Goal: Task Accomplishment & Management: Manage account settings

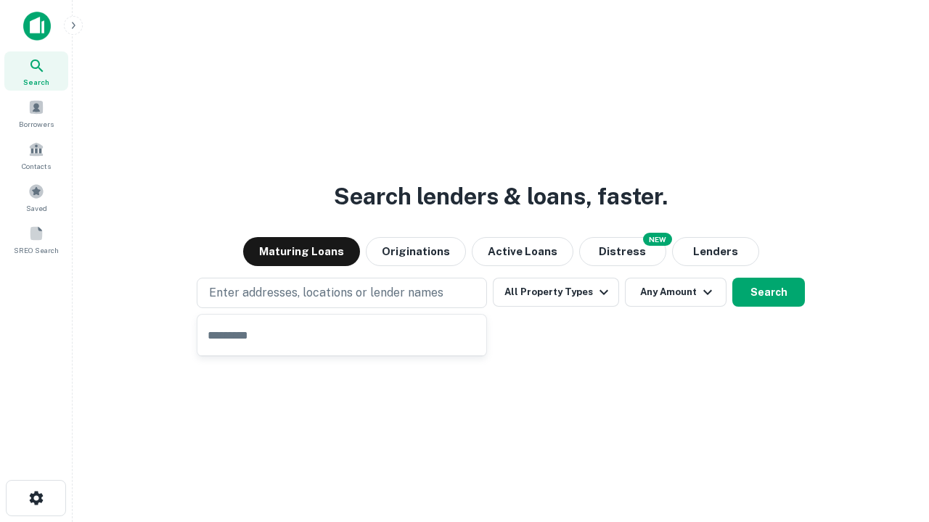
type input "**********"
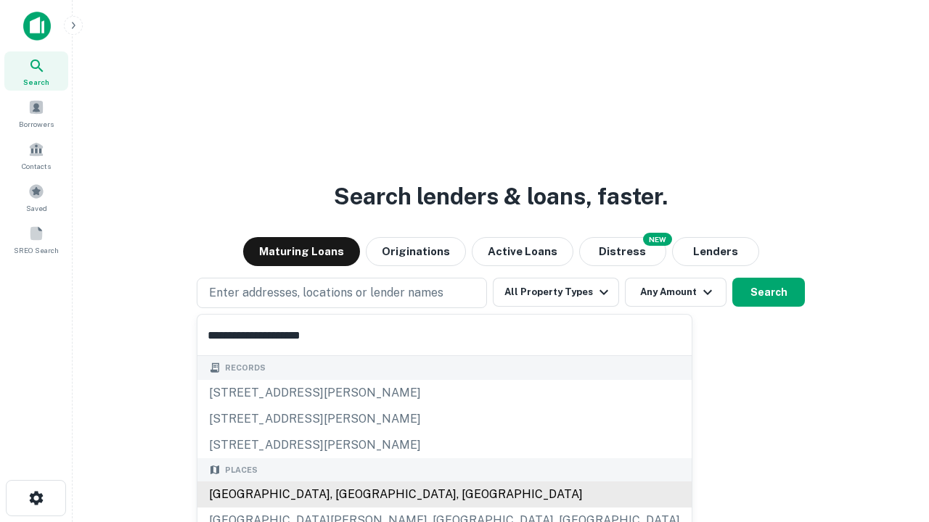
click at [347, 495] on div "Santa Monica, CA, USA" at bounding box center [444, 495] width 494 height 26
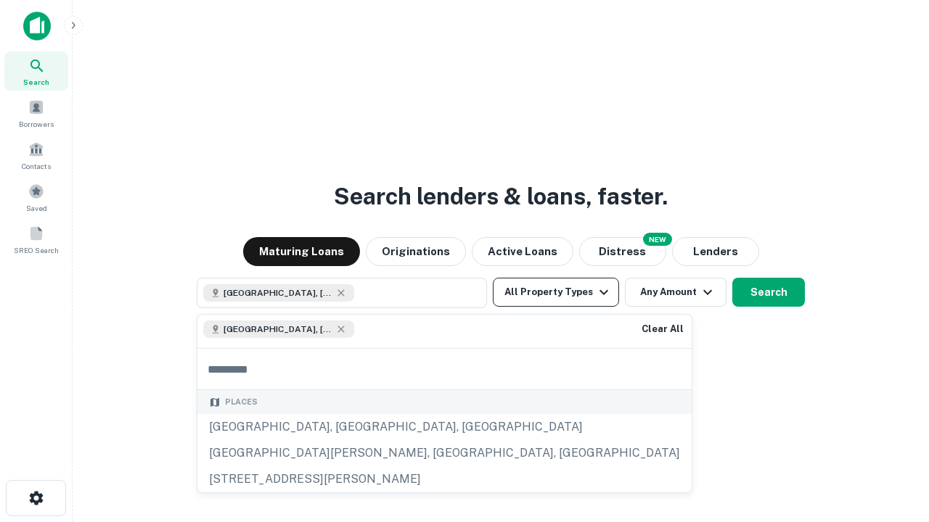
click at [556, 292] on button "All Property Types" at bounding box center [556, 292] width 126 height 29
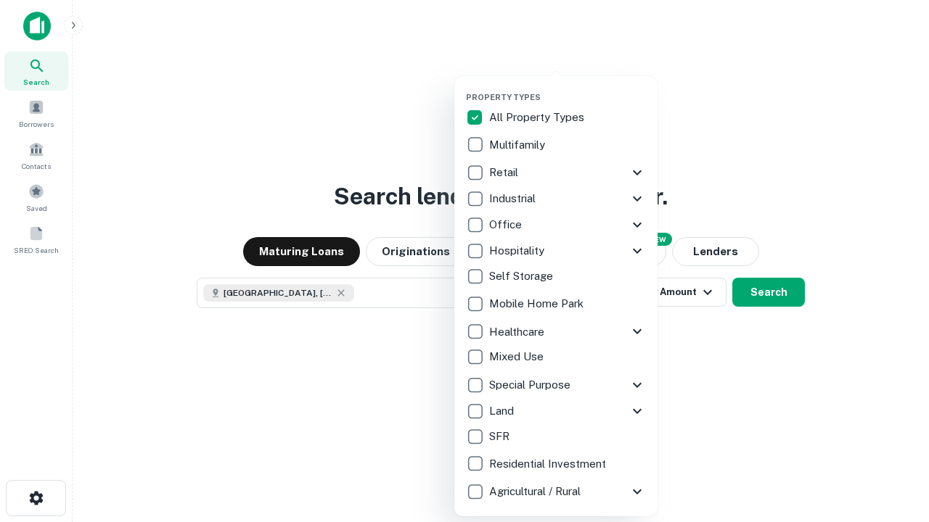
click at [567, 88] on button "button" at bounding box center [567, 88] width 203 height 1
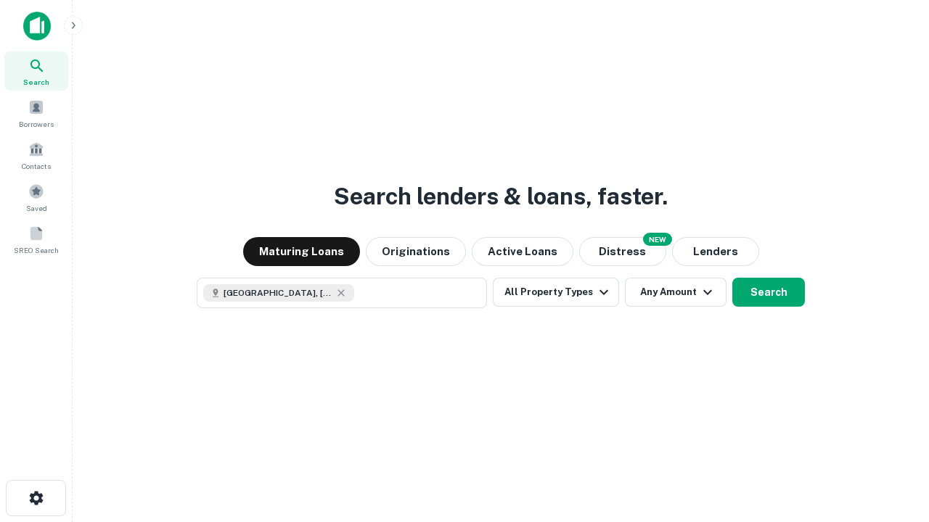
scroll to position [23, 0]
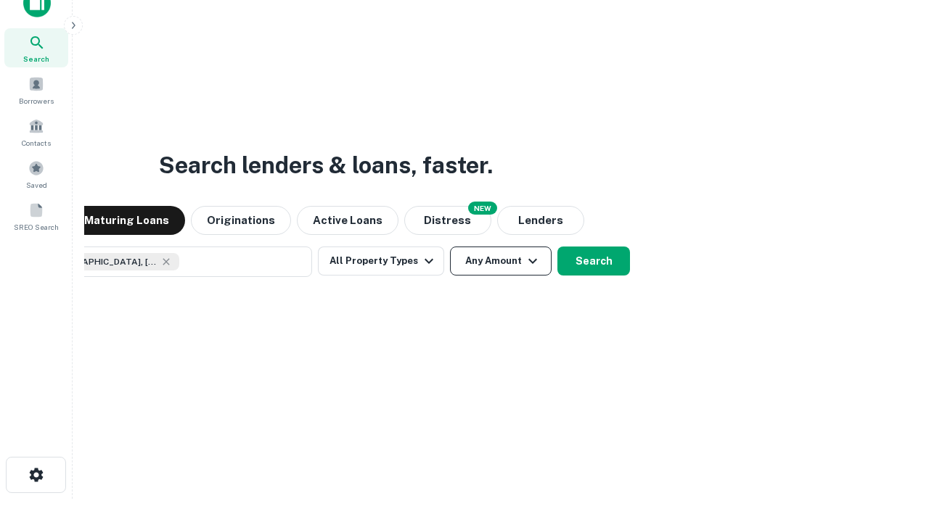
click at [450, 247] on button "Any Amount" at bounding box center [501, 261] width 102 height 29
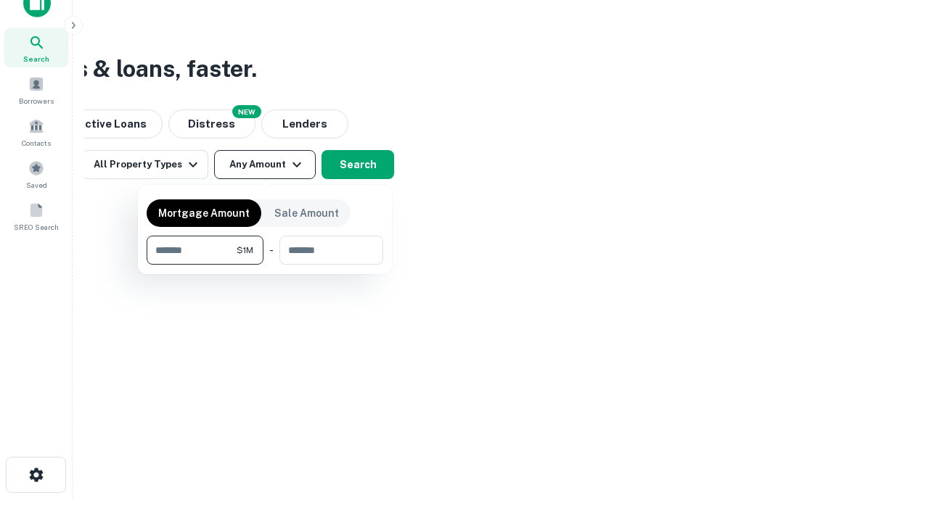
type input "*******"
click at [265, 265] on button "button" at bounding box center [265, 265] width 237 height 1
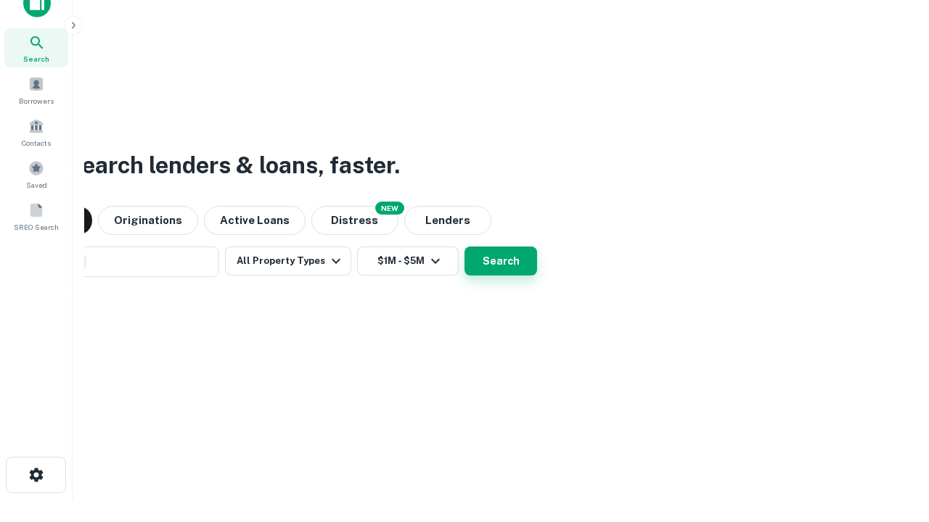
click at [464, 247] on button "Search" at bounding box center [500, 261] width 73 height 29
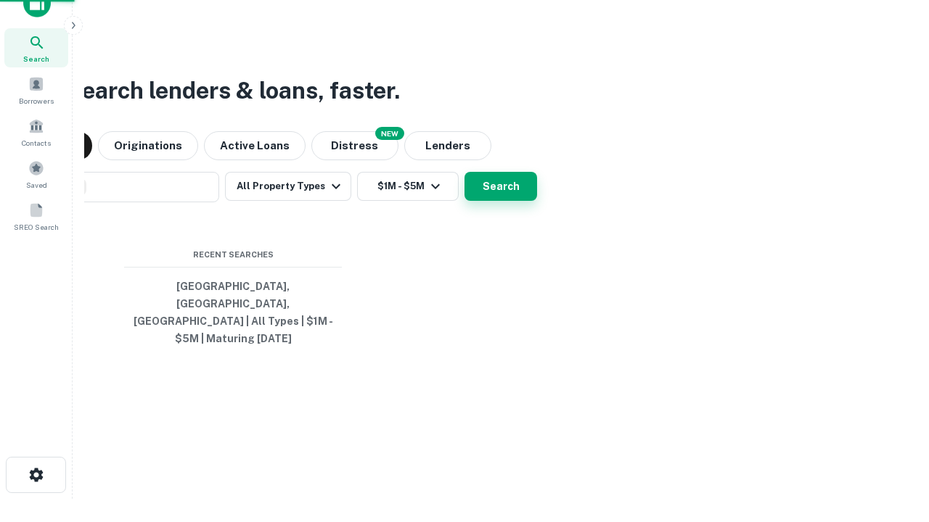
scroll to position [47, 411]
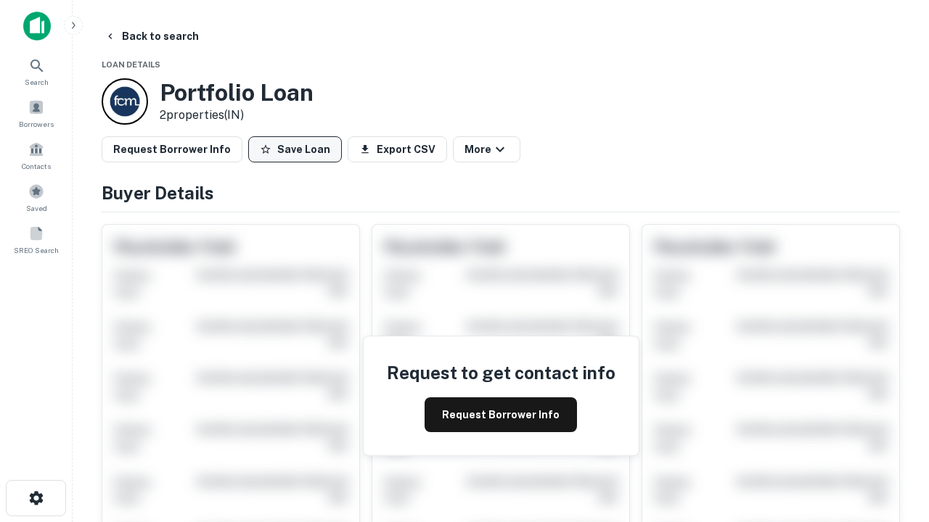
click at [295, 149] on button "Save Loan" at bounding box center [295, 149] width 94 height 26
click at [298, 149] on button "Loan Saved" at bounding box center [298, 149] width 100 height 26
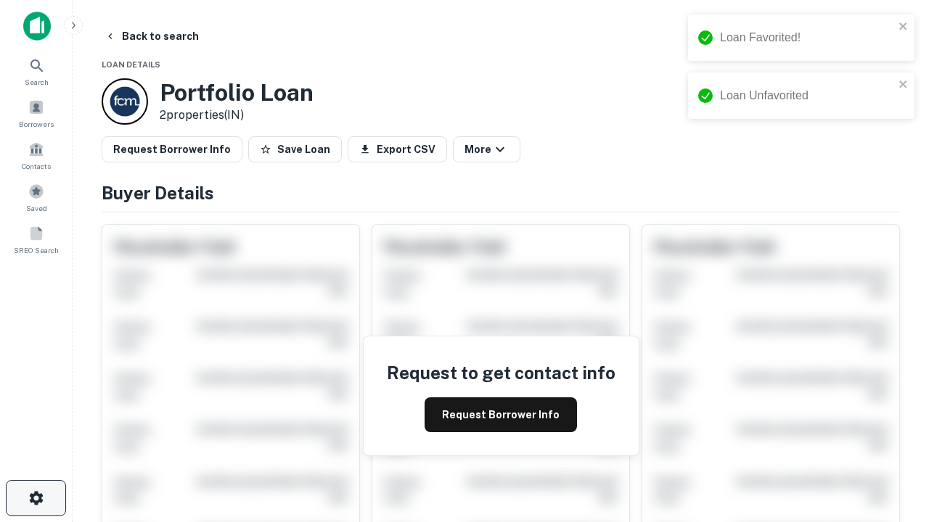
click at [36, 498] on icon "button" at bounding box center [36, 498] width 17 height 17
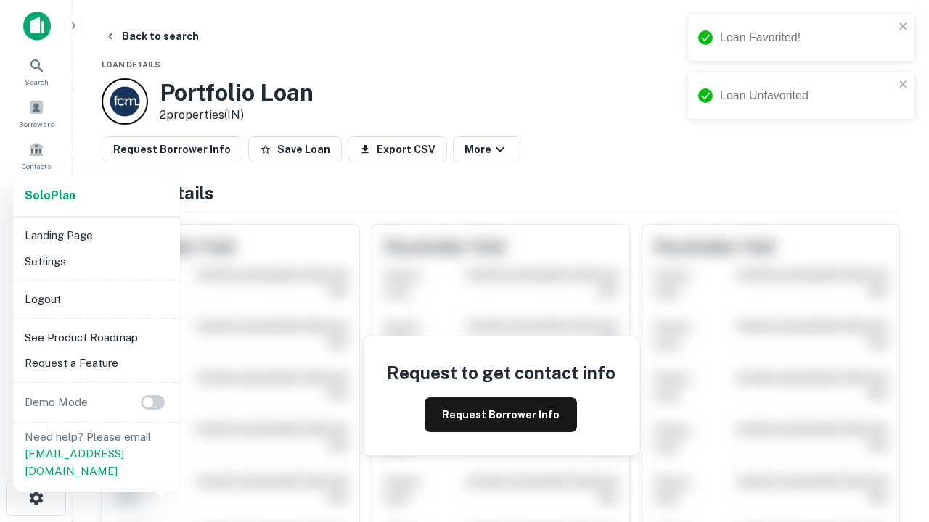
click at [96, 299] on li "Logout" at bounding box center [96, 300] width 155 height 26
